Goal: Task Accomplishment & Management: Manage account settings

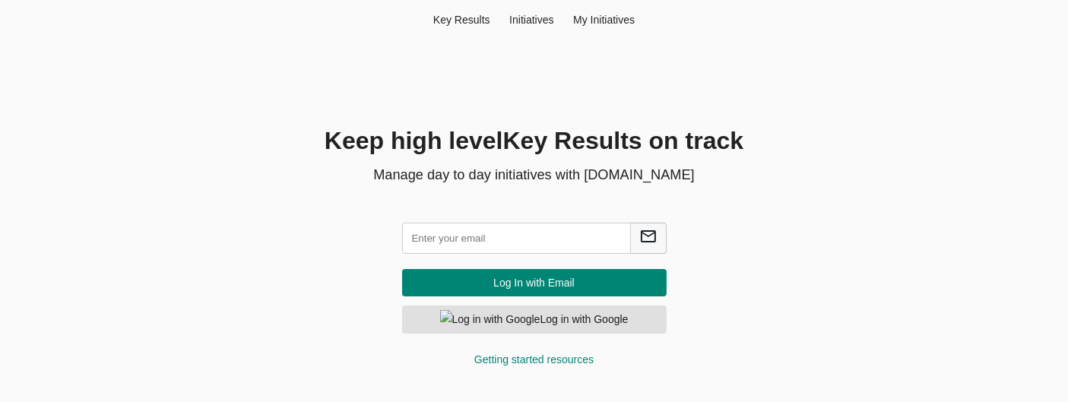
scroll to position [4, 0]
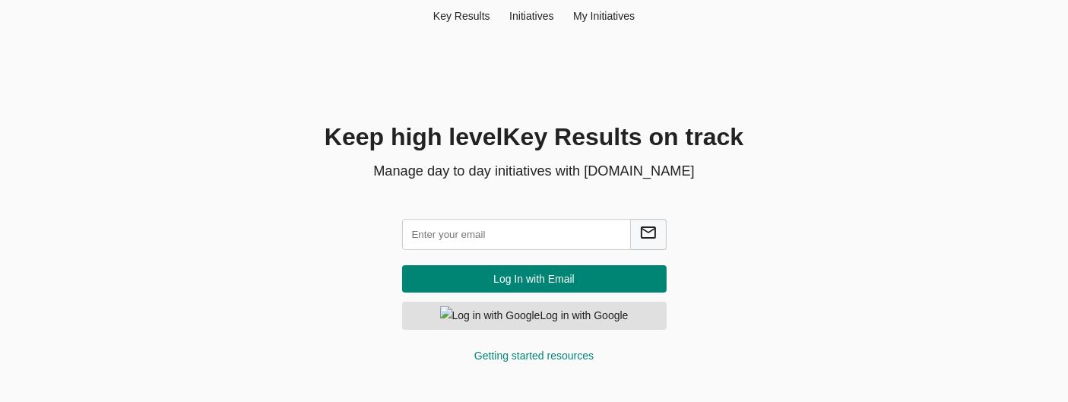
click at [494, 238] on input "text" at bounding box center [516, 234] width 229 height 31
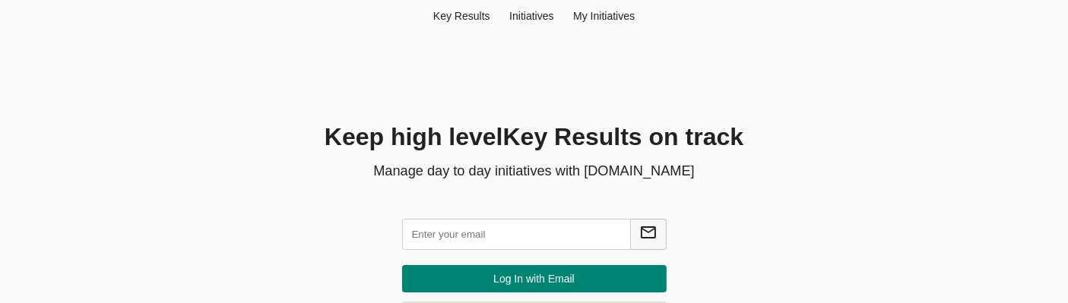
scroll to position [81, 0]
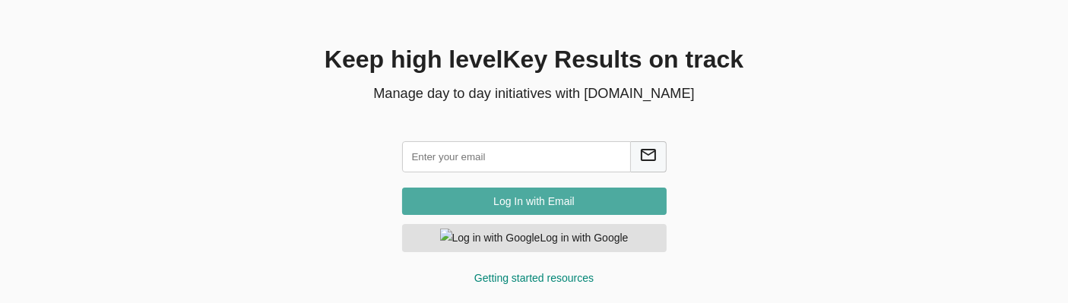
click at [454, 211] on button "Log In with Email" at bounding box center [534, 202] width 265 height 28
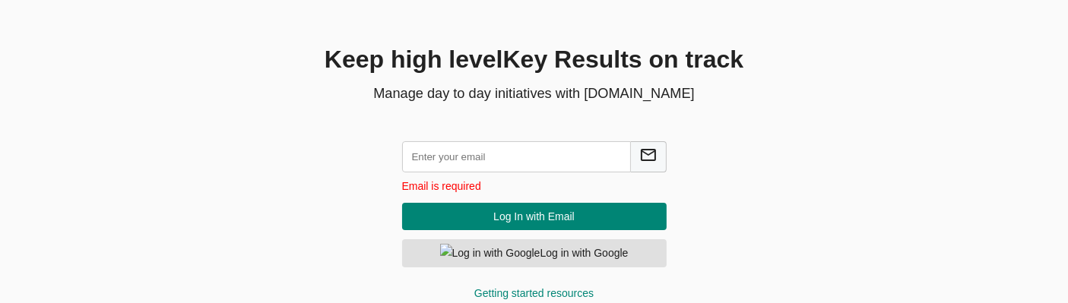
click at [532, 163] on input "text" at bounding box center [516, 156] width 229 height 31
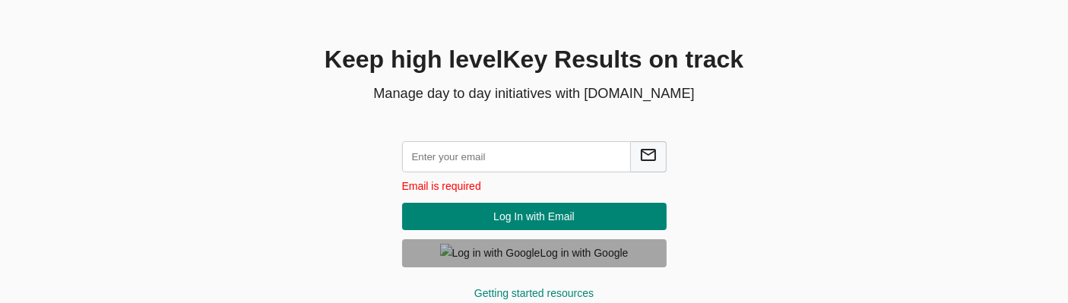
click at [446, 244] on span "Log in with Google" at bounding box center [534, 253] width 240 height 19
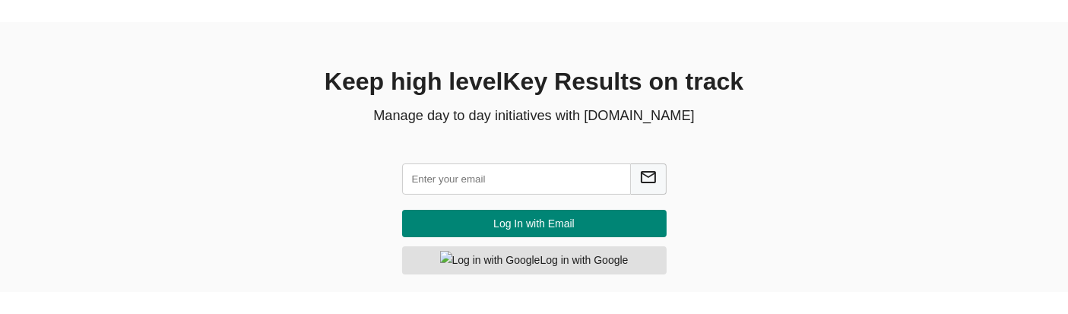
scroll to position [71, 0]
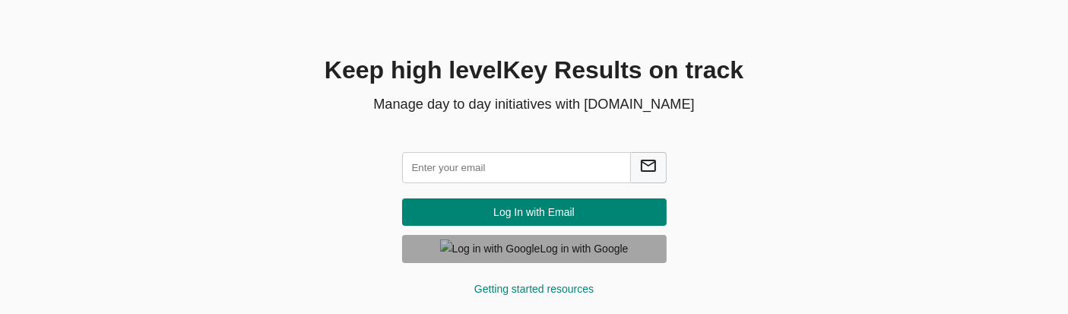
click at [482, 252] on img "button" at bounding box center [490, 249] width 100 height 19
